Goal: Transaction & Acquisition: Purchase product/service

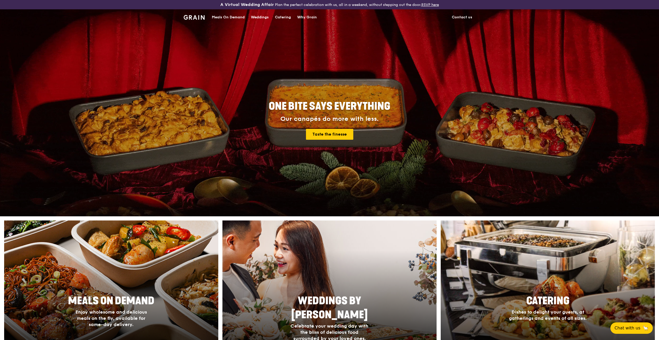
click at [286, 17] on div "Catering" at bounding box center [283, 18] width 16 height 16
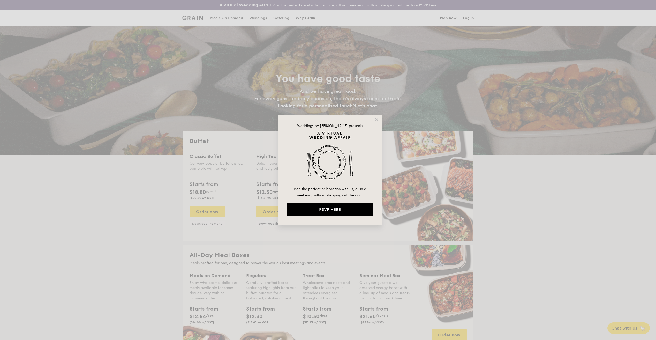
select select
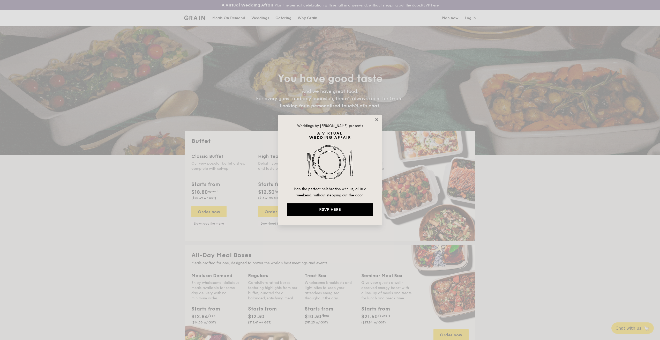
click at [375, 120] on icon at bounding box center [377, 119] width 5 height 5
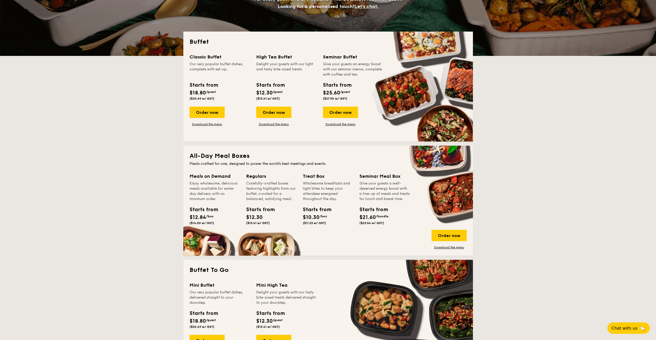
scroll to position [103, 0]
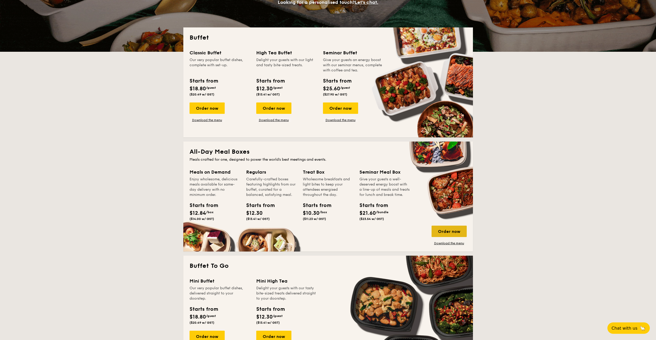
click at [441, 232] on div "Order now" at bounding box center [449, 231] width 35 height 11
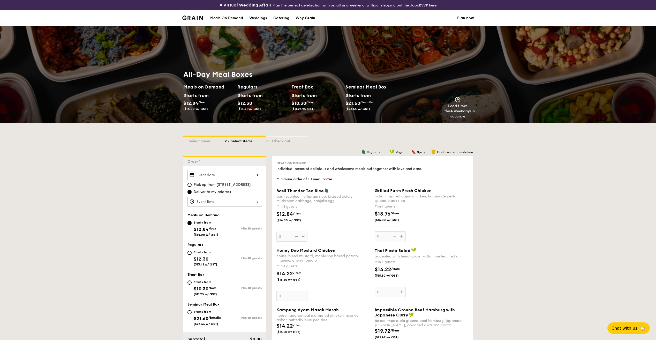
click at [251, 173] on div at bounding box center [225, 175] width 74 height 10
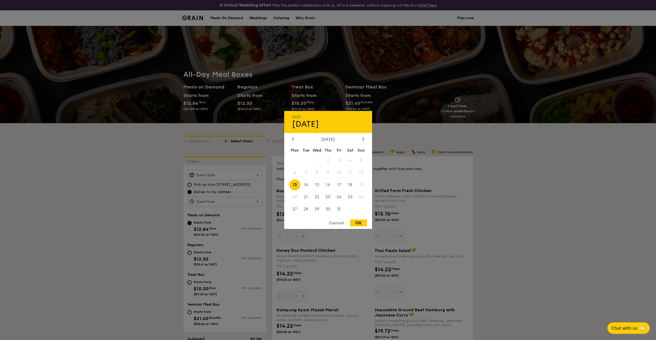
click at [549, 188] on div at bounding box center [328, 170] width 656 height 340
